Goal: Task Accomplishment & Management: Manage account settings

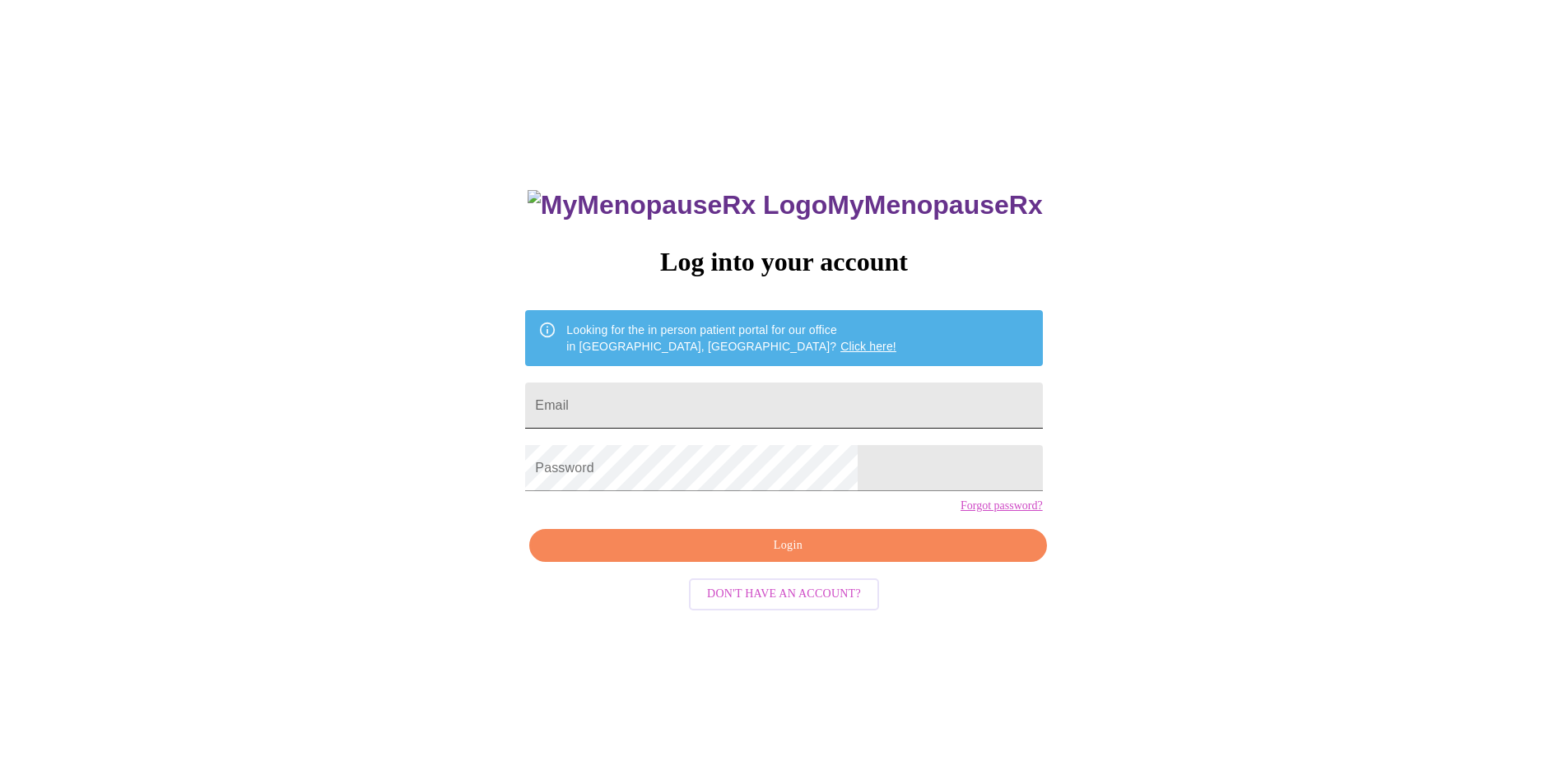
click at [709, 405] on input "Email" at bounding box center [783, 405] width 517 height 46
type input "[EMAIL_ADDRESS][DOMAIN_NAME]"
click at [774, 556] on span "Login" at bounding box center [787, 546] width 479 height 21
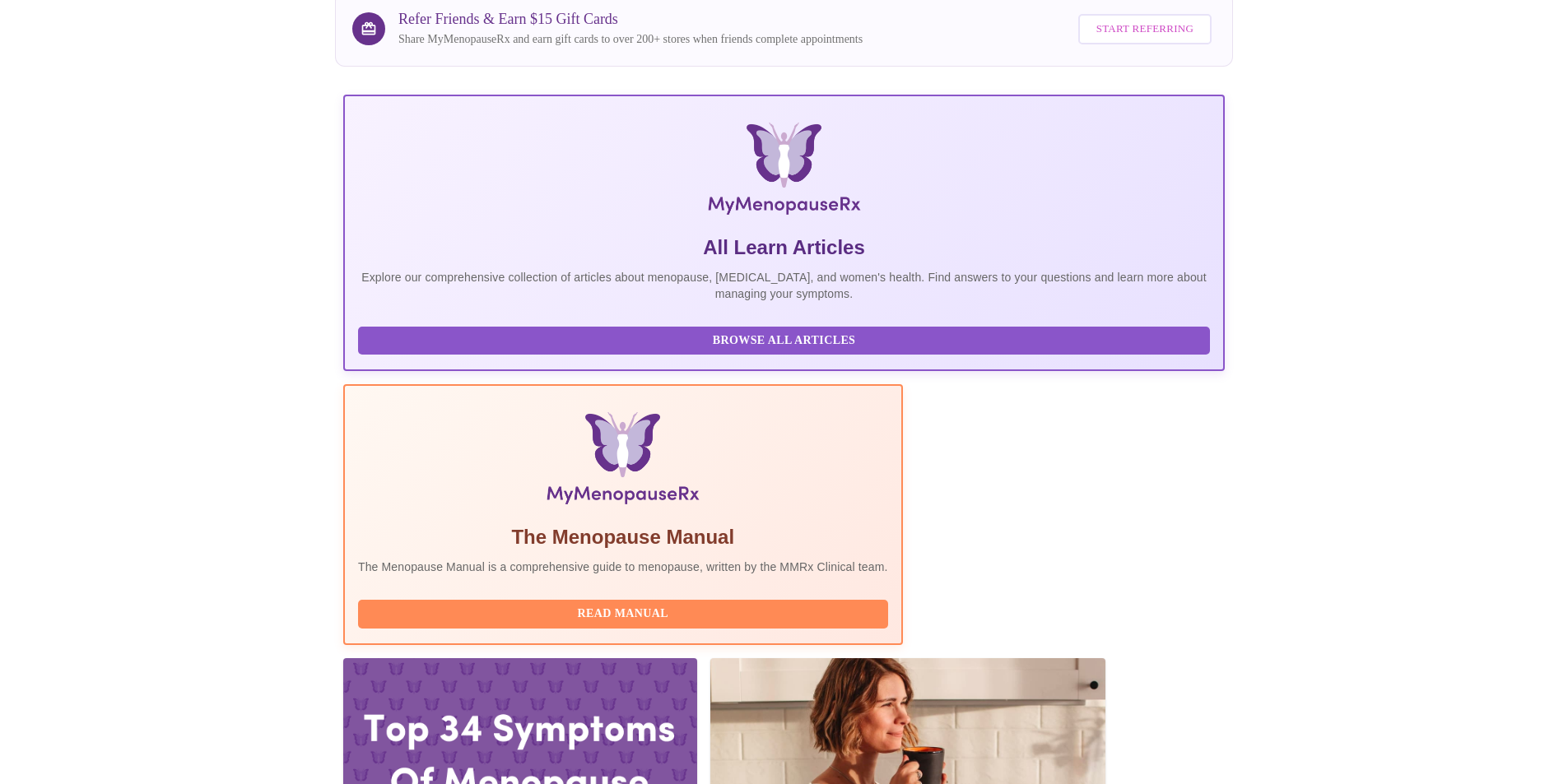
scroll to position [164, 0]
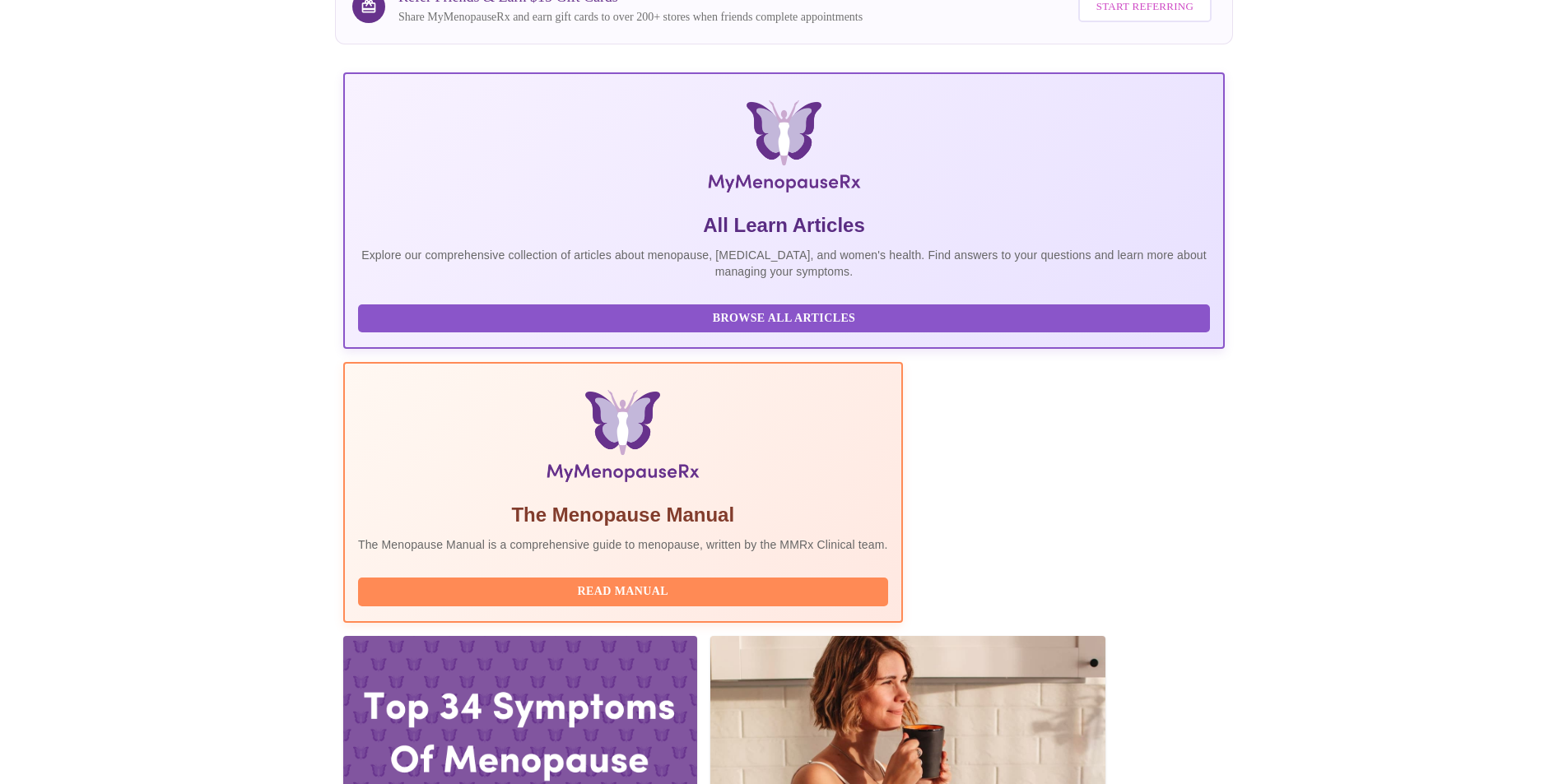
drag, startPoint x: 1179, startPoint y: 672, endPoint x: 820, endPoint y: 570, distance: 373.2
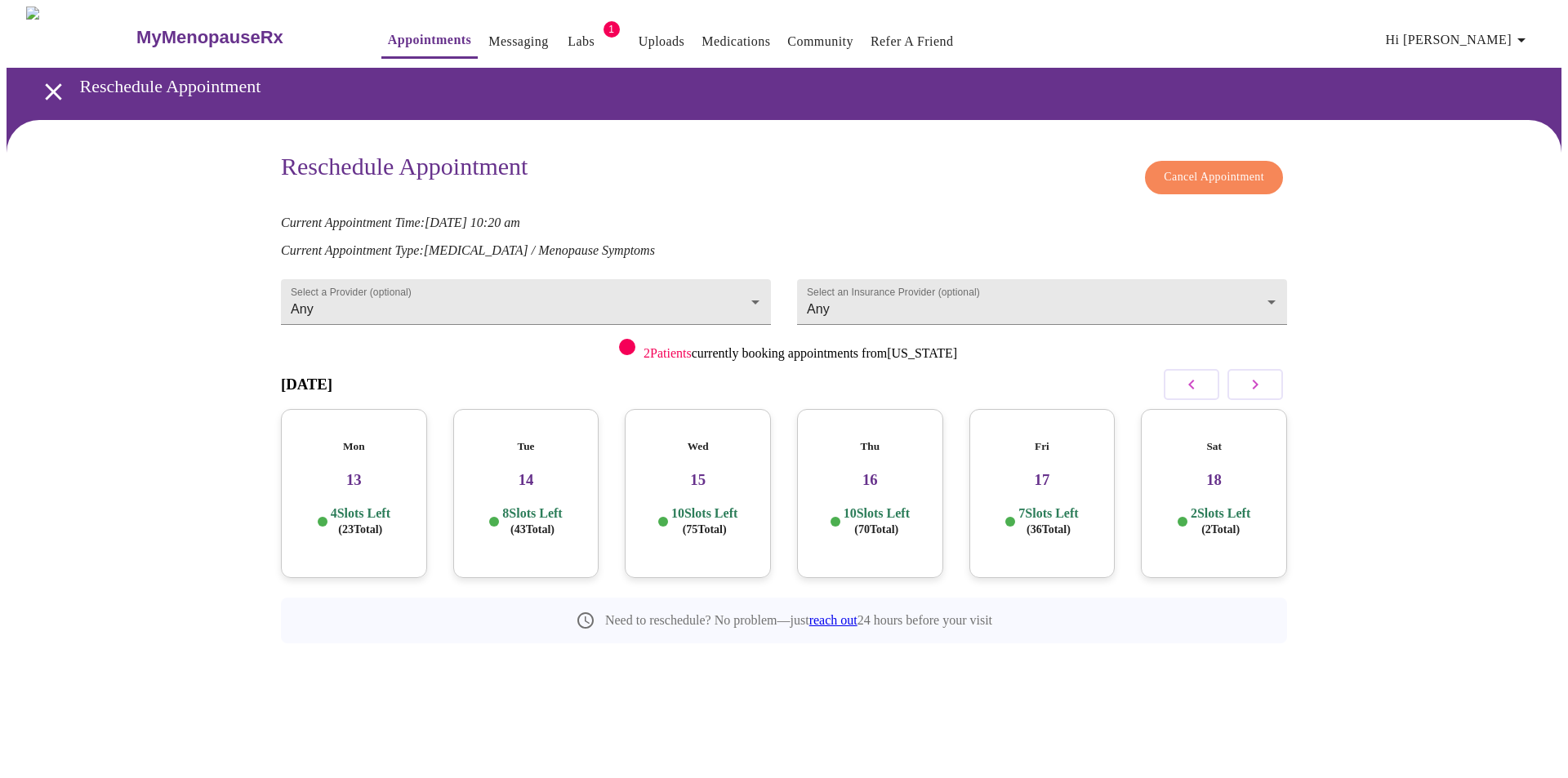
click at [380, 471] on h3 "13" at bounding box center [354, 480] width 120 height 18
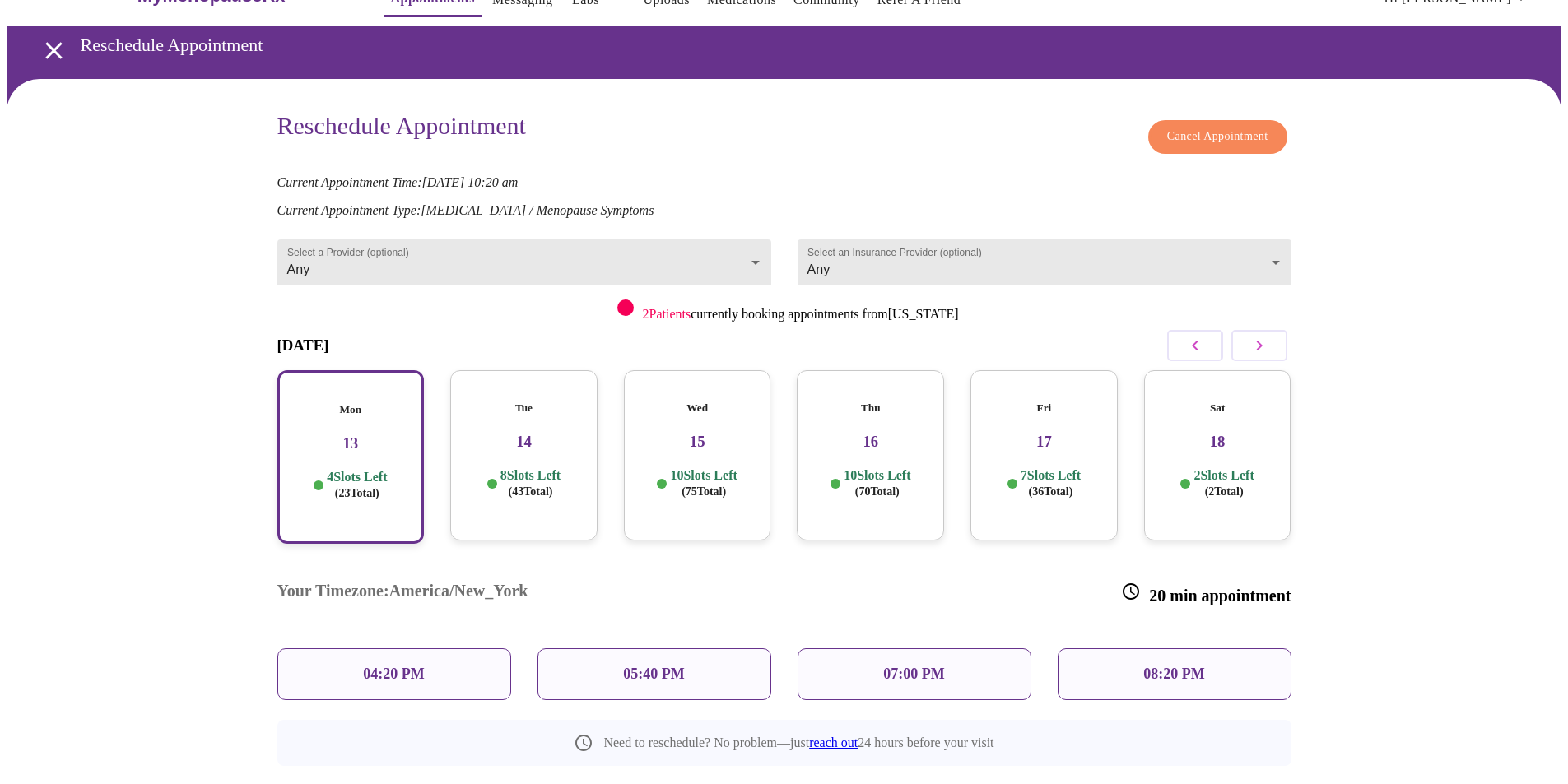
scroll to position [43, 0]
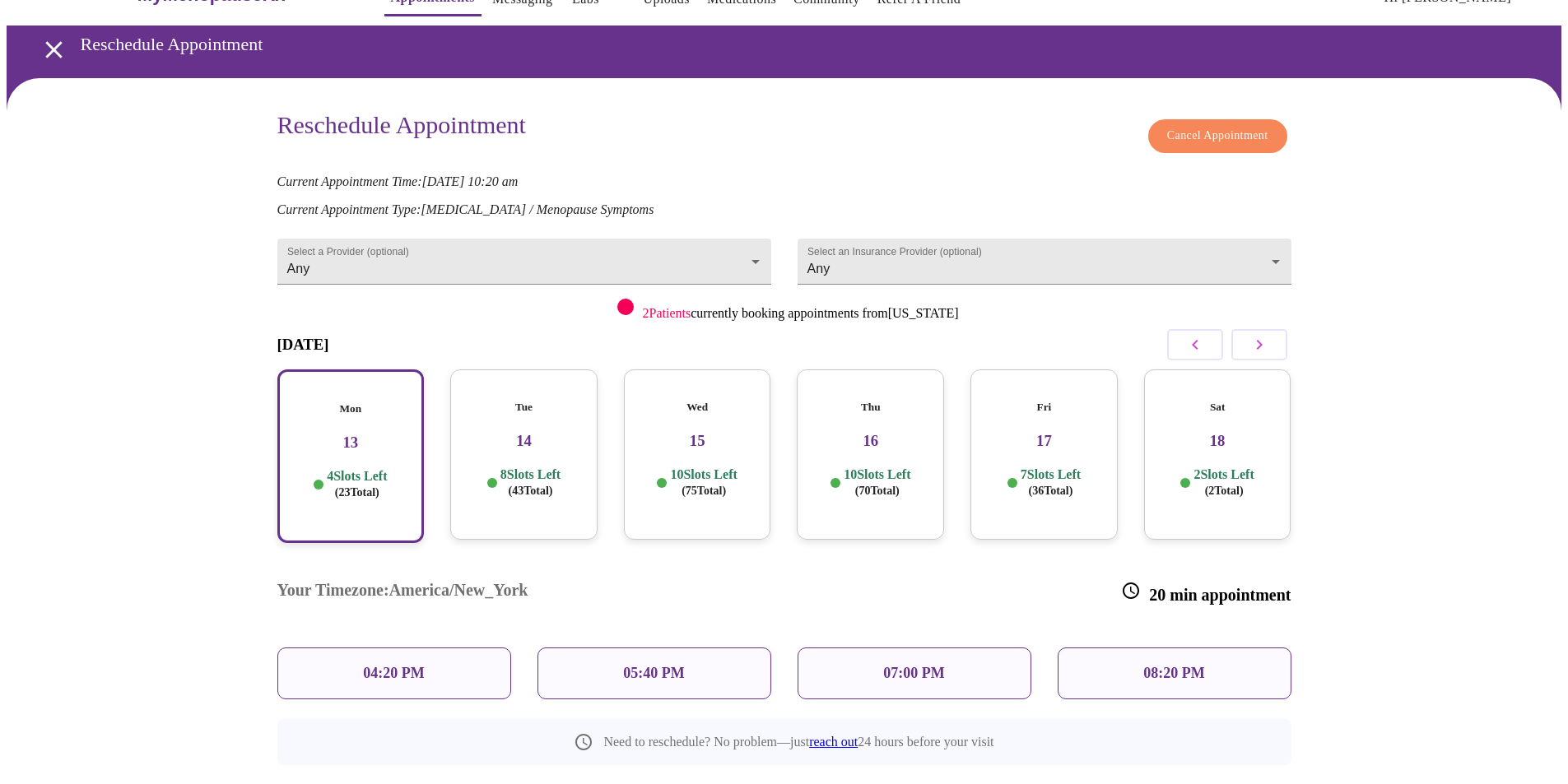
click at [537, 432] on h3 "14" at bounding box center [524, 441] width 121 height 18
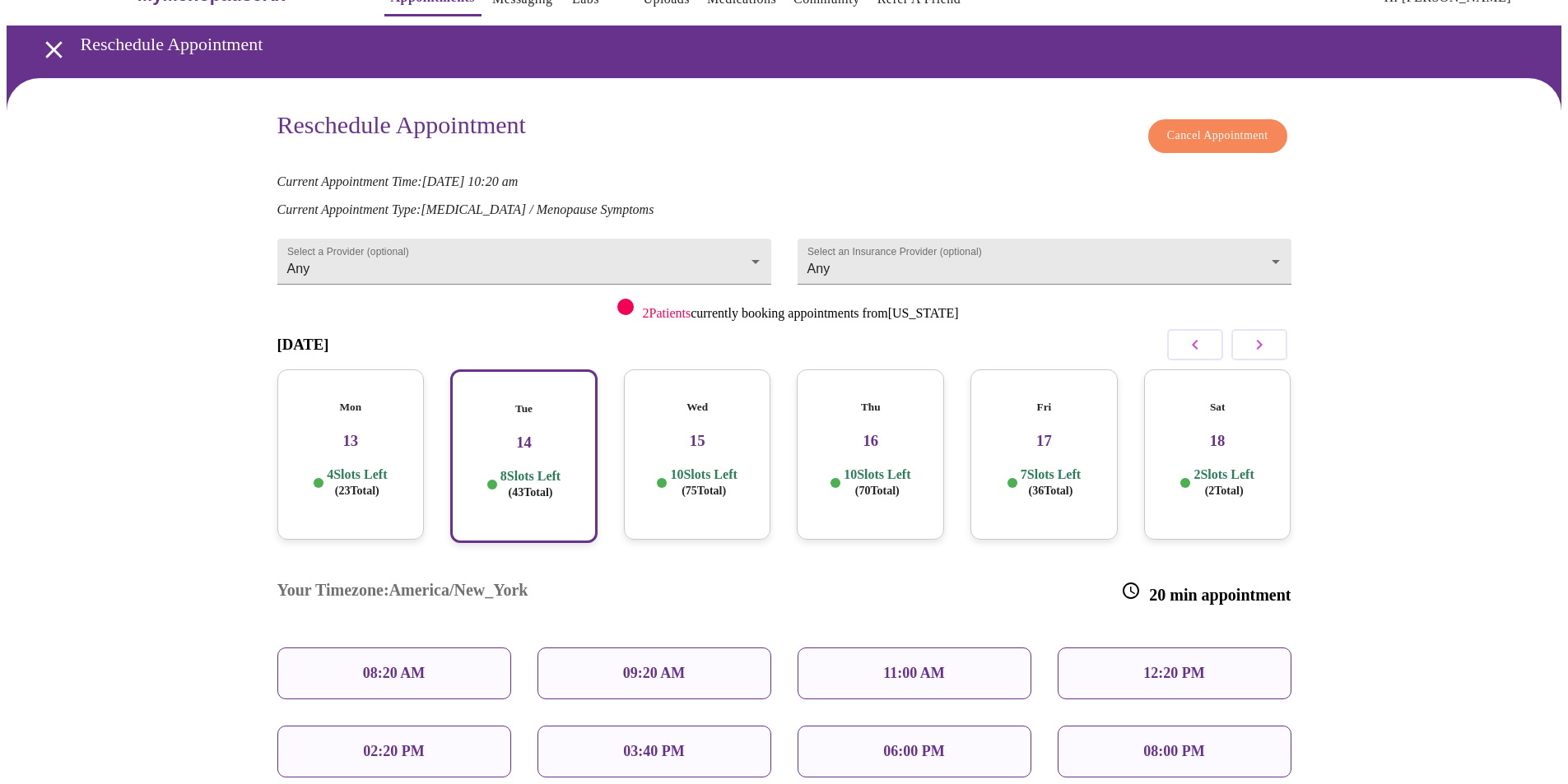
click at [396, 726] on div "02:20 PM" at bounding box center [394, 752] width 234 height 52
click at [372, 726] on div "02:20 PM" at bounding box center [394, 752] width 234 height 52
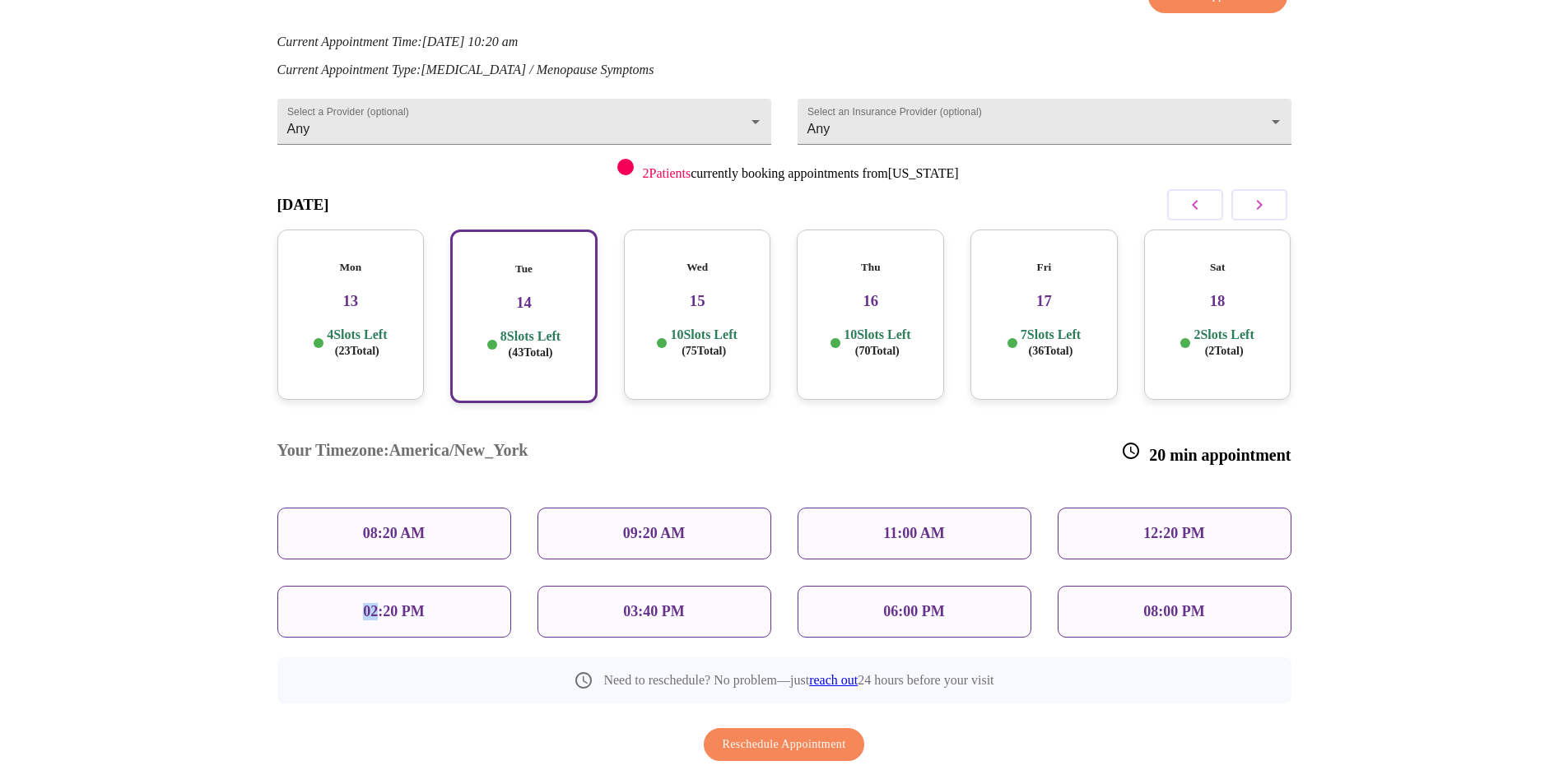
scroll to position [192, 0]
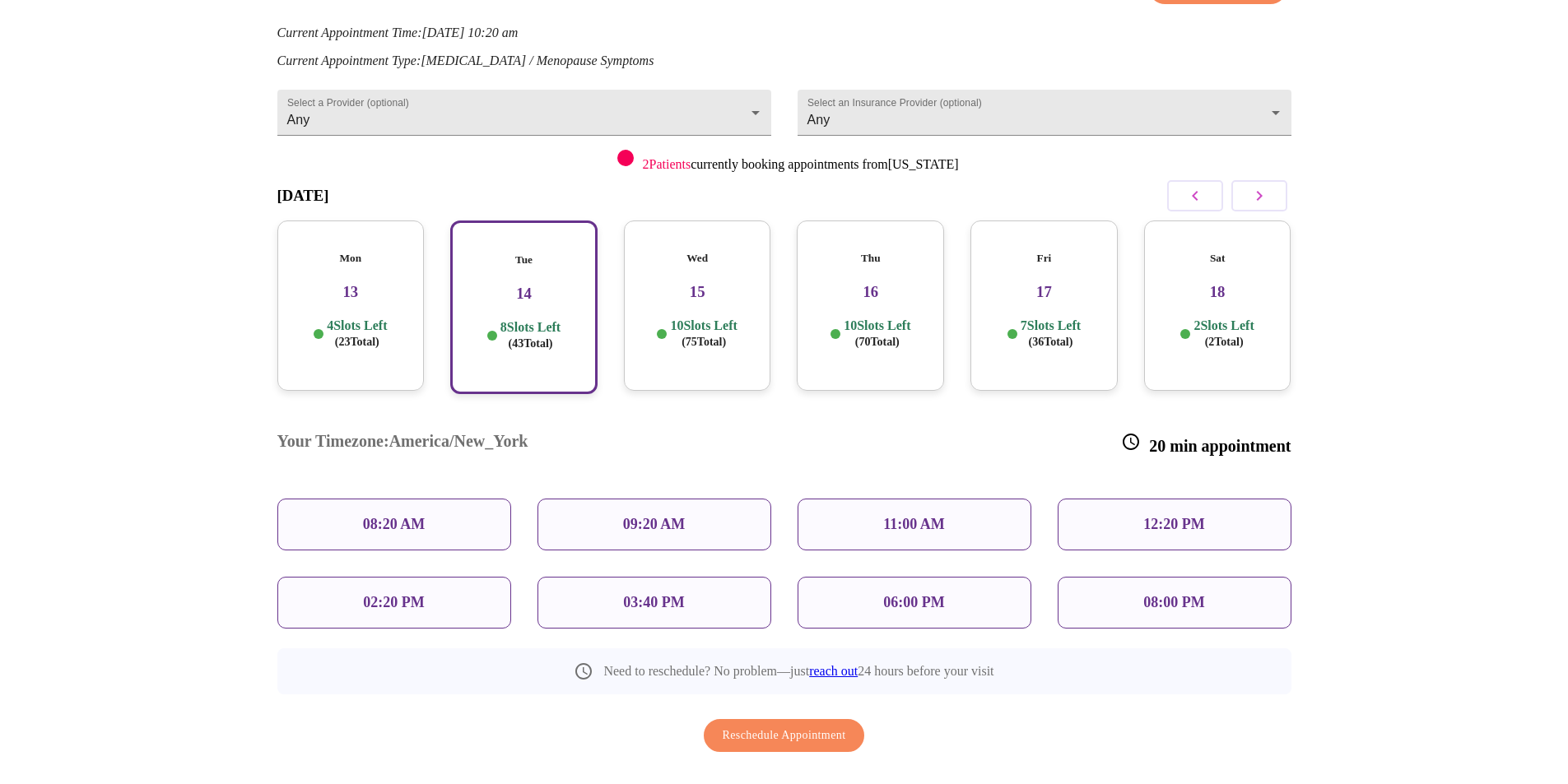
click at [480, 284] on h3 "14" at bounding box center [523, 293] width 118 height 18
click at [379, 577] on div "02:20 PM" at bounding box center [394, 602] width 234 height 52
click at [338, 295] on div "Mon 13 4 Slots Left ( 23 Total)" at bounding box center [351, 305] width 147 height 171
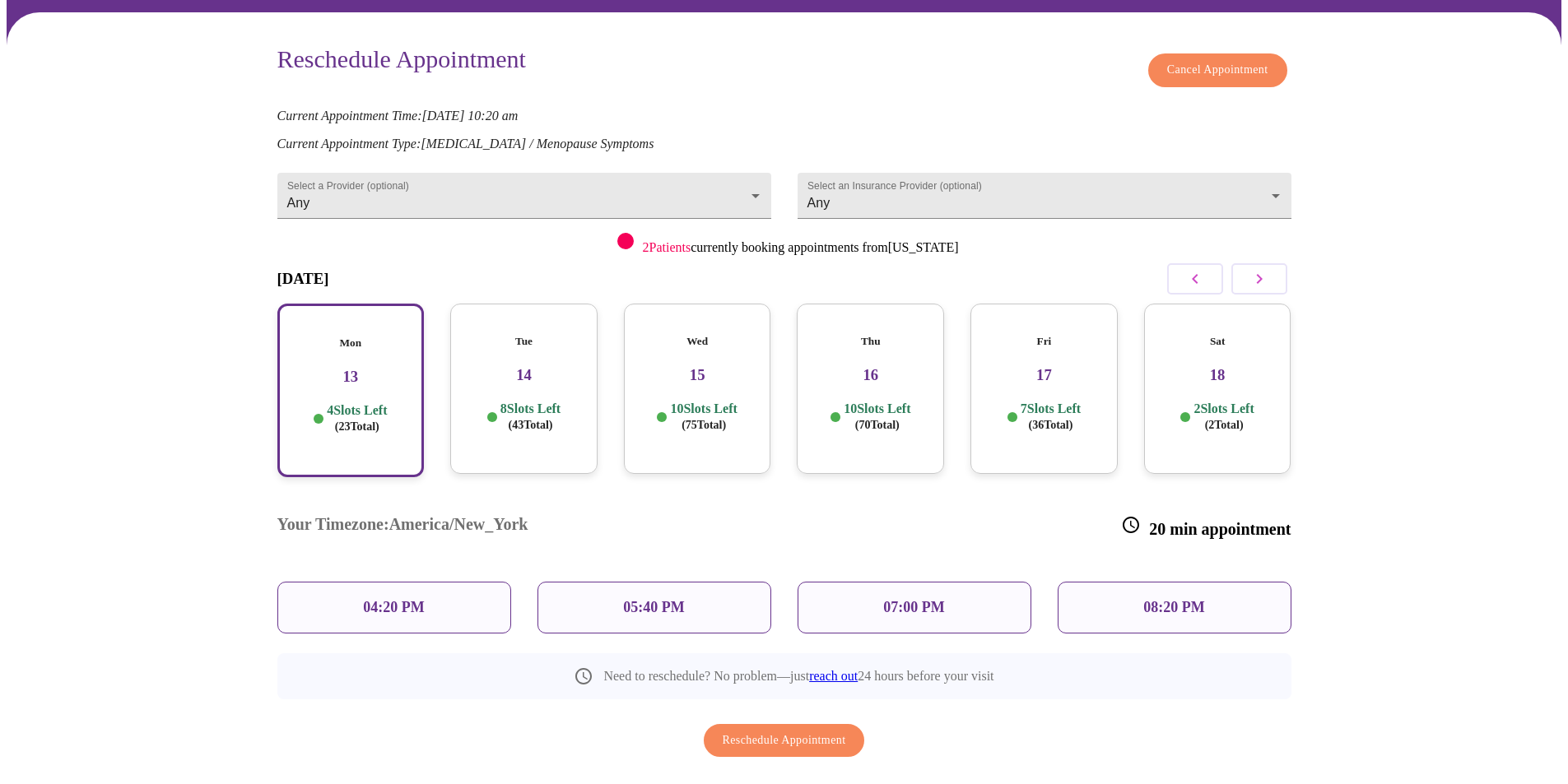
click at [534, 368] on h3 "14" at bounding box center [524, 375] width 121 height 18
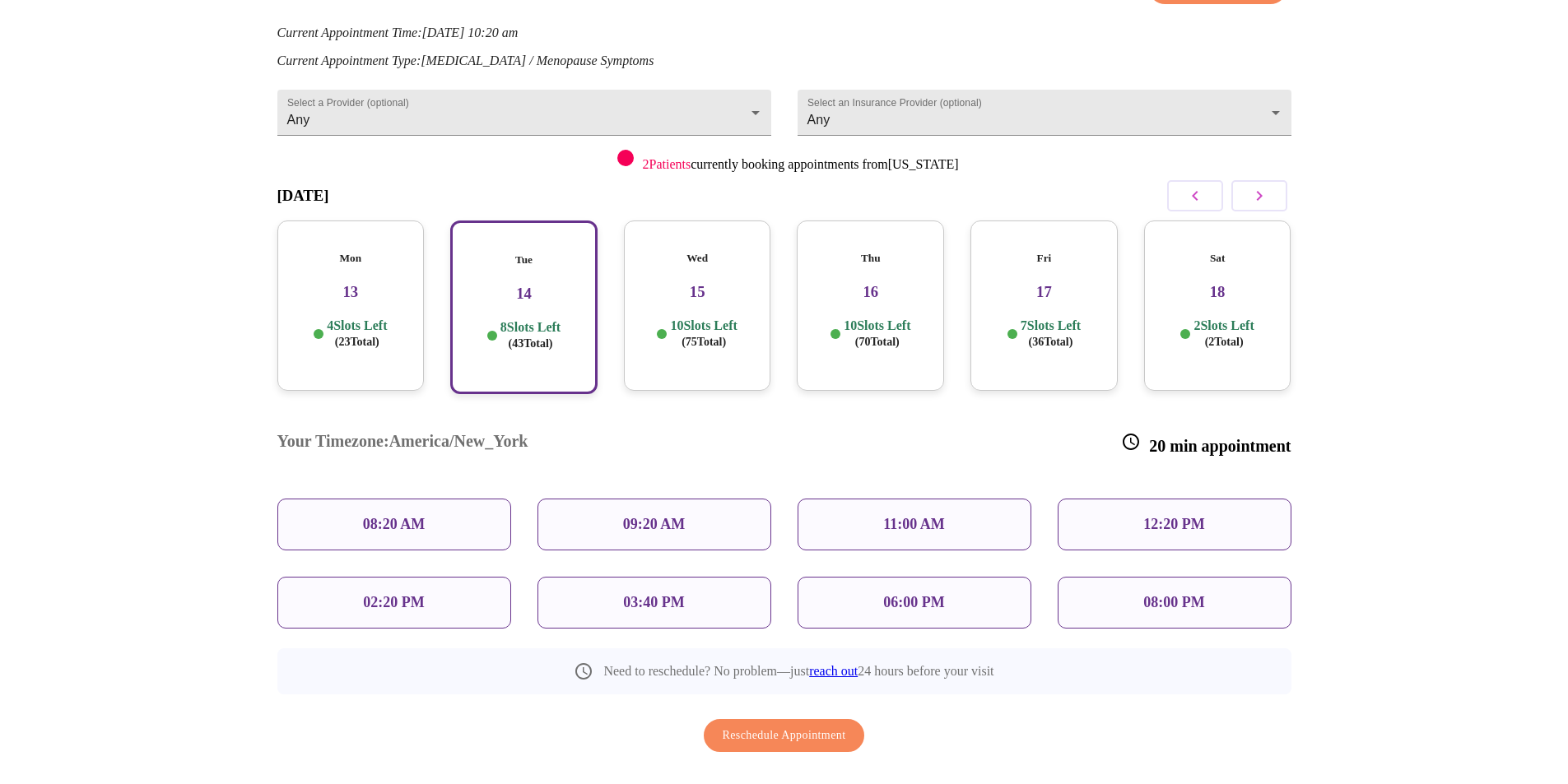
click at [383, 594] on p "02:20 PM" at bounding box center [394, 603] width 61 height 18
click at [500, 284] on h3 "14" at bounding box center [523, 293] width 118 height 18
click at [809, 726] on span "Reschedule Appointment" at bounding box center [784, 737] width 123 height 21
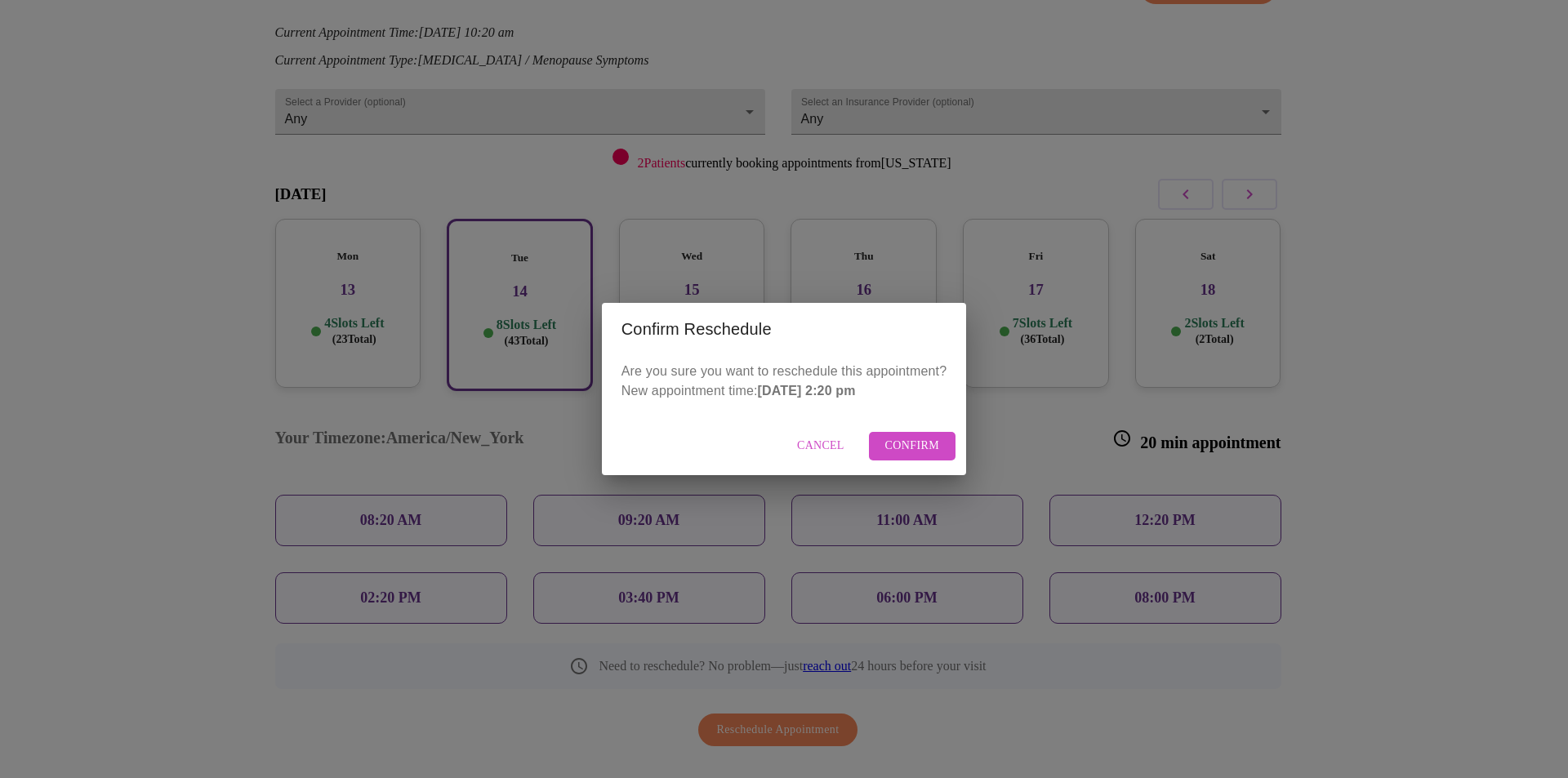
click at [919, 441] on span "Confirm" at bounding box center [912, 446] width 55 height 21
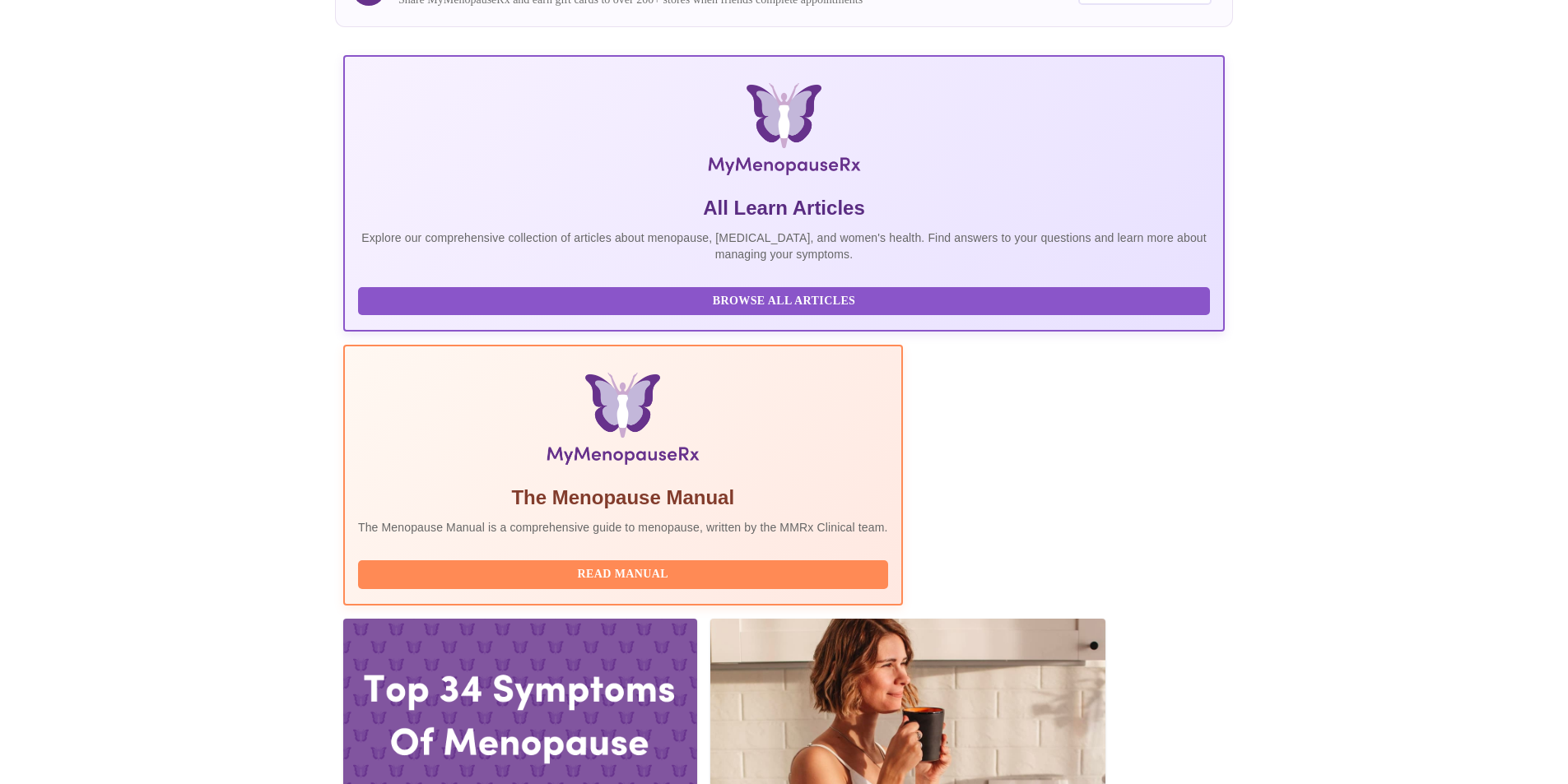
scroll to position [329, 0]
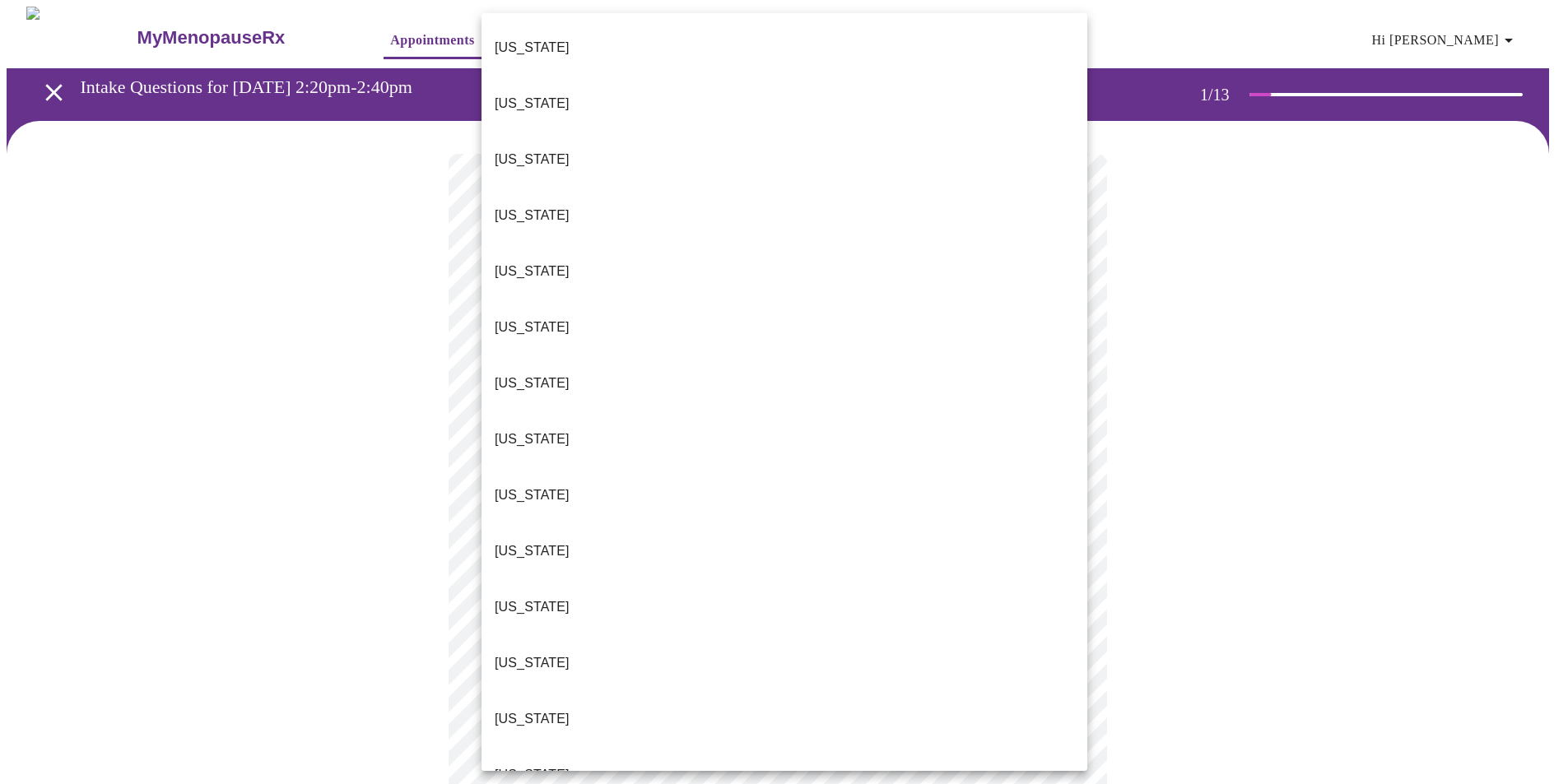
click at [508, 486] on p "Florida" at bounding box center [532, 495] width 75 height 20
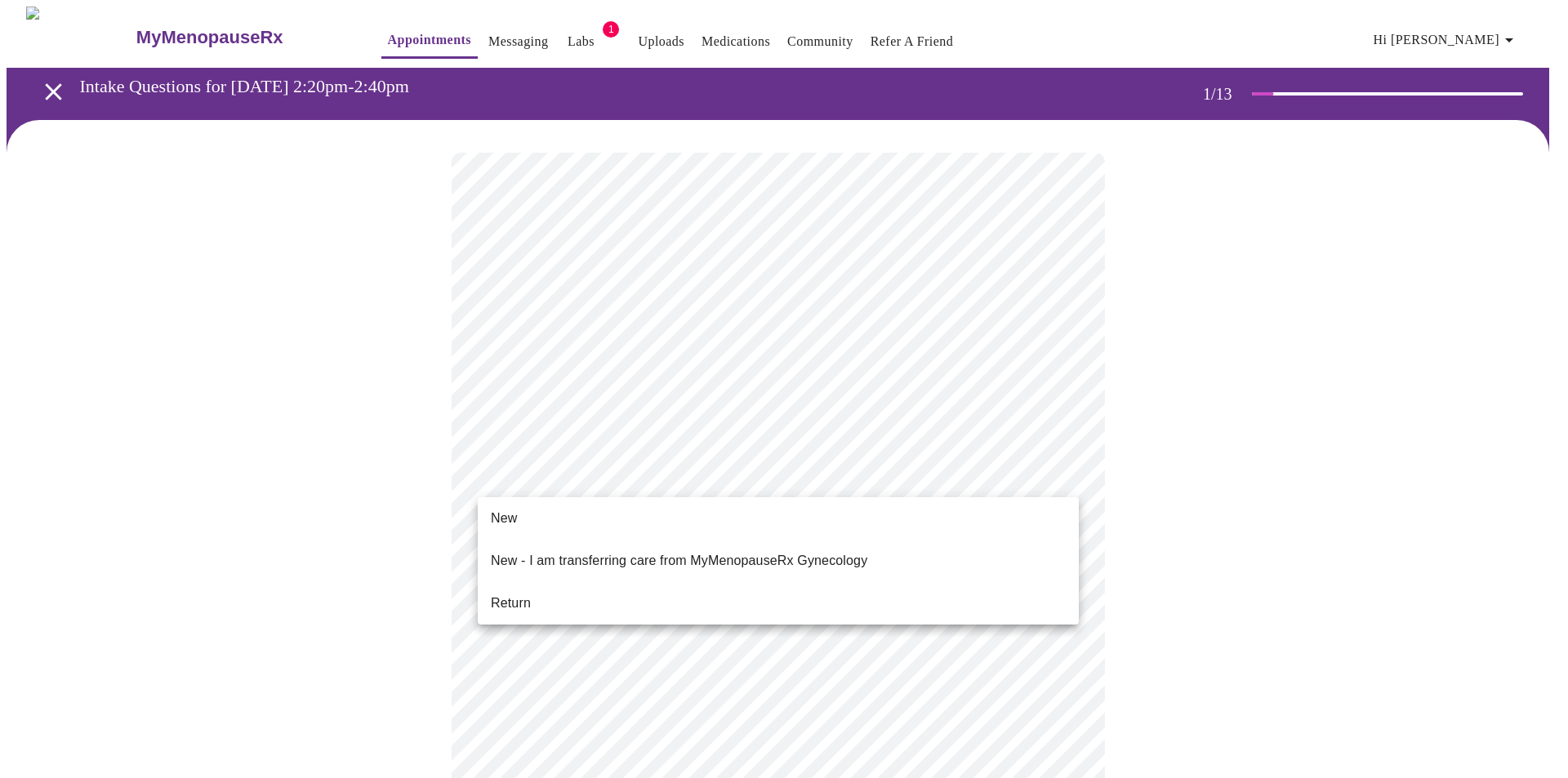
click at [495, 596] on span "Return" at bounding box center [511, 603] width 40 height 20
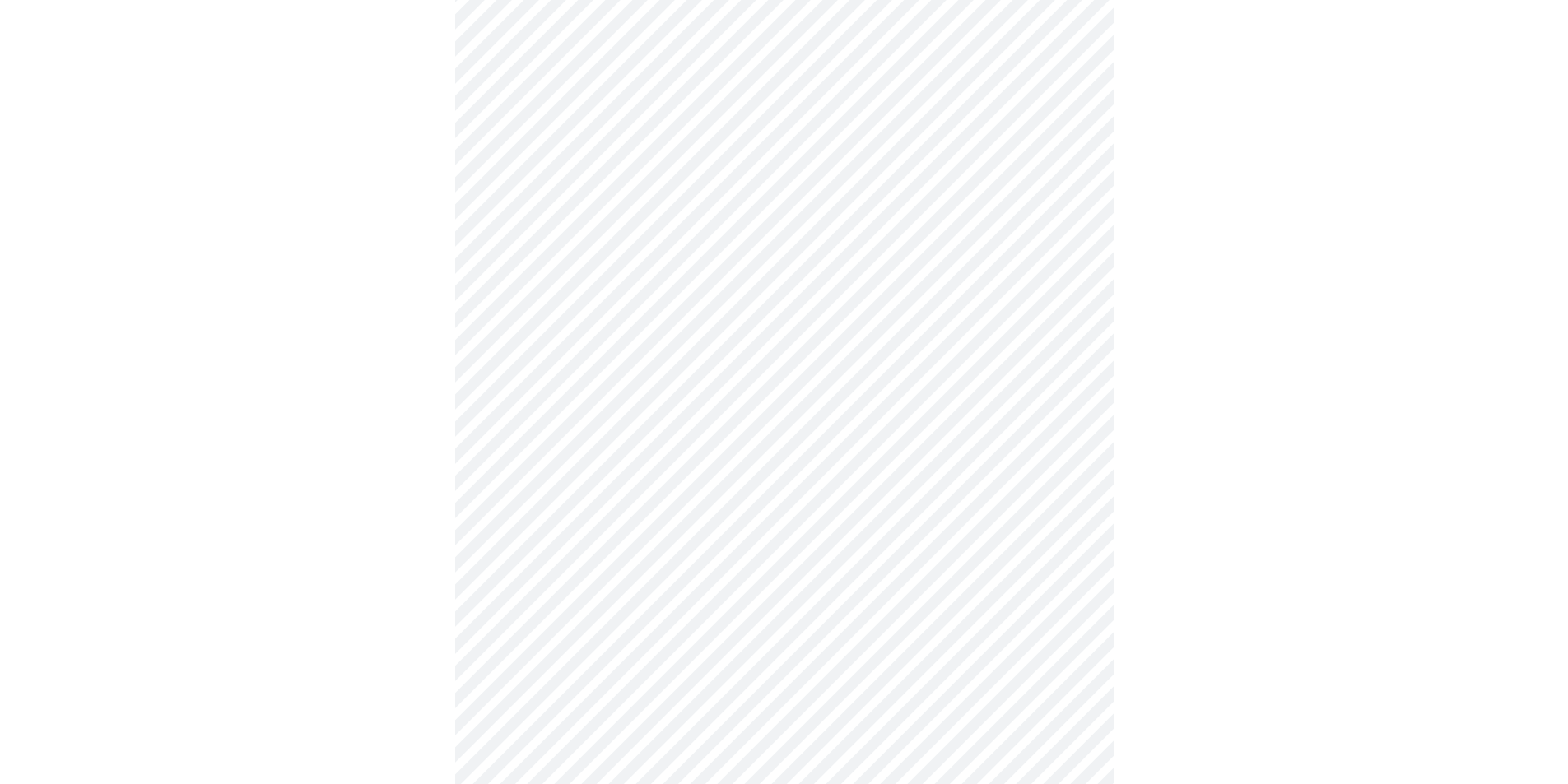
scroll to position [247, 0]
